Goal: Task Accomplishment & Management: Use online tool/utility

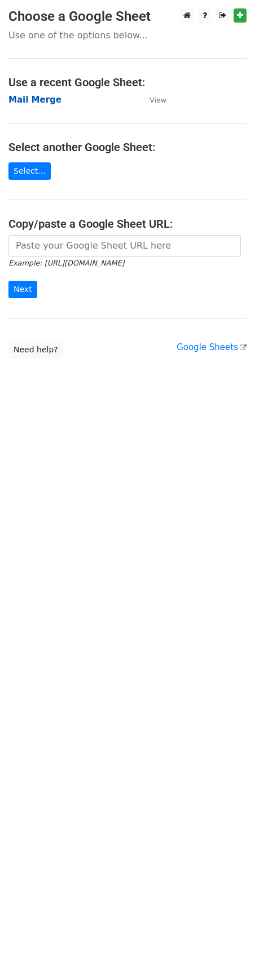
click at [35, 98] on strong "Mail Merge" at bounding box center [34, 100] width 53 height 10
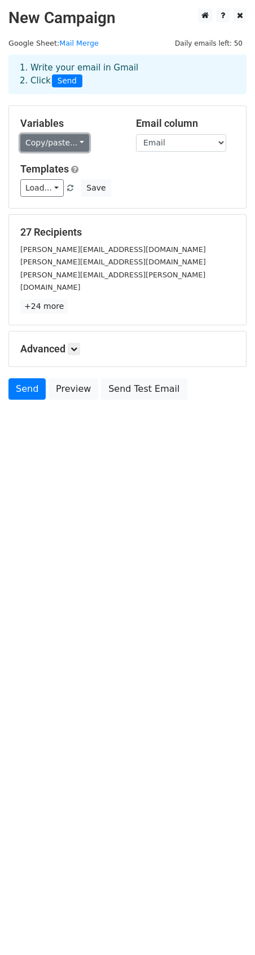
click at [59, 147] on link "Copy/paste..." at bounding box center [54, 142] width 69 height 17
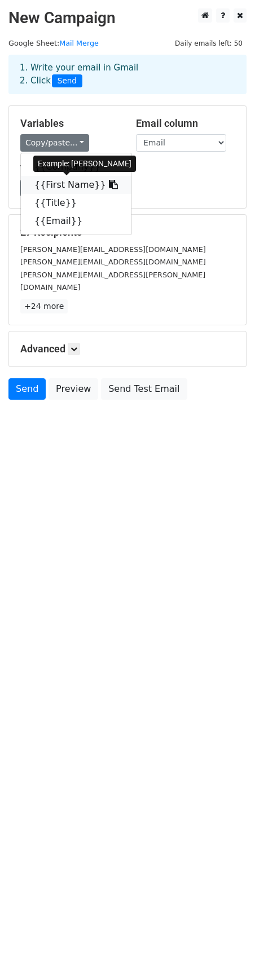
click at [61, 185] on link "{{First Name}}" at bounding box center [76, 185] width 110 height 18
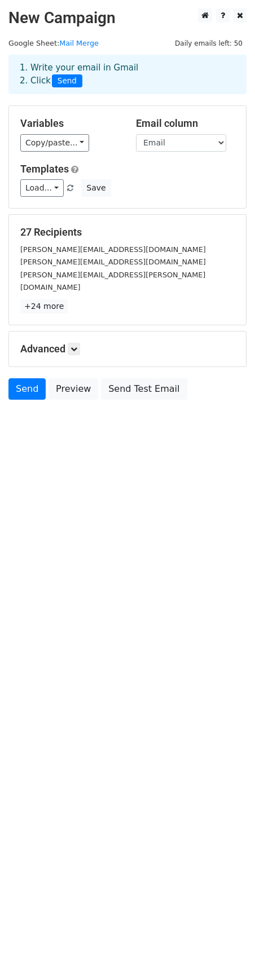
click at [136, 561] on html "New Campaign Daily emails left: 50 Google Sheet: Mail Merge 1. Write your email…" at bounding box center [127, 477] width 255 height 955
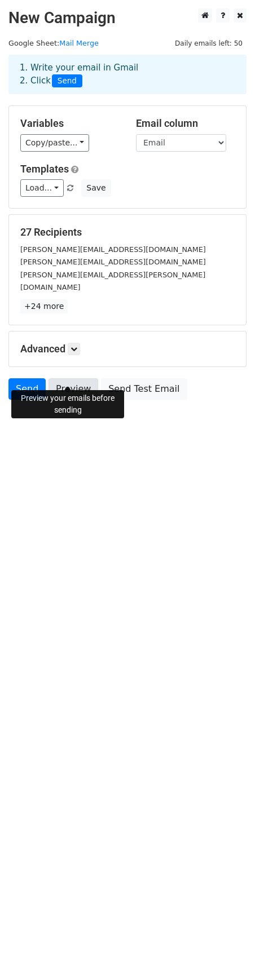
click at [76, 381] on link "Preview" at bounding box center [73, 388] width 50 height 21
click at [23, 378] on link "Send" at bounding box center [26, 388] width 37 height 21
